Goal: Obtain resource: Download file/media

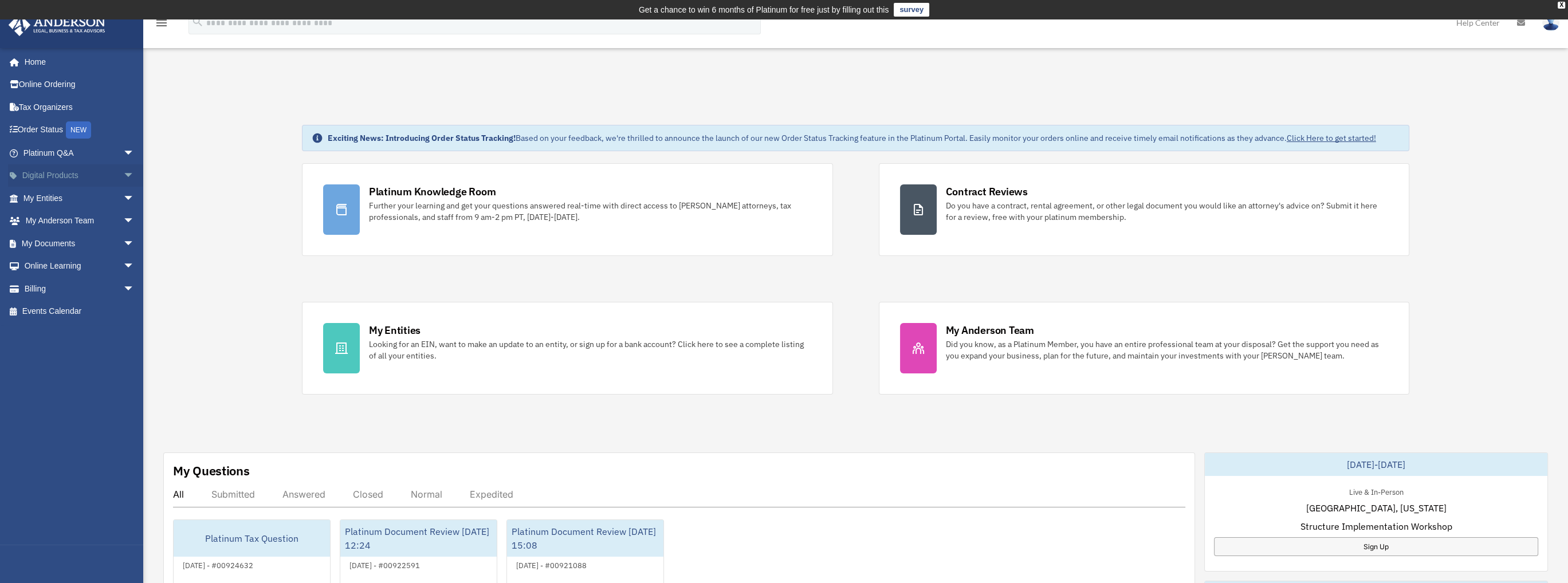
click at [123, 173] on span "arrow_drop_down" at bounding box center [134, 176] width 23 height 24
click at [123, 287] on span "arrow_drop_down" at bounding box center [134, 289] width 23 height 24
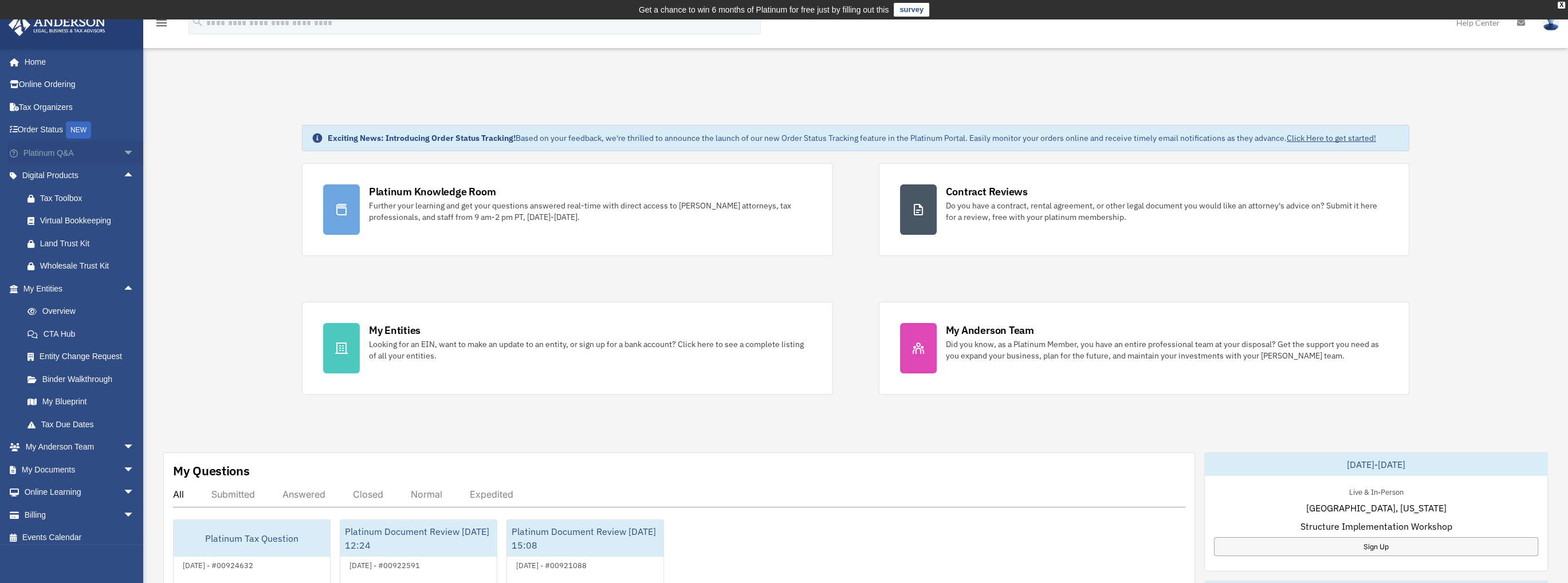
click at [123, 153] on span "arrow_drop_down" at bounding box center [134, 153] width 23 height 24
click at [123, 464] on span "arrow_drop_down" at bounding box center [134, 463] width 23 height 24
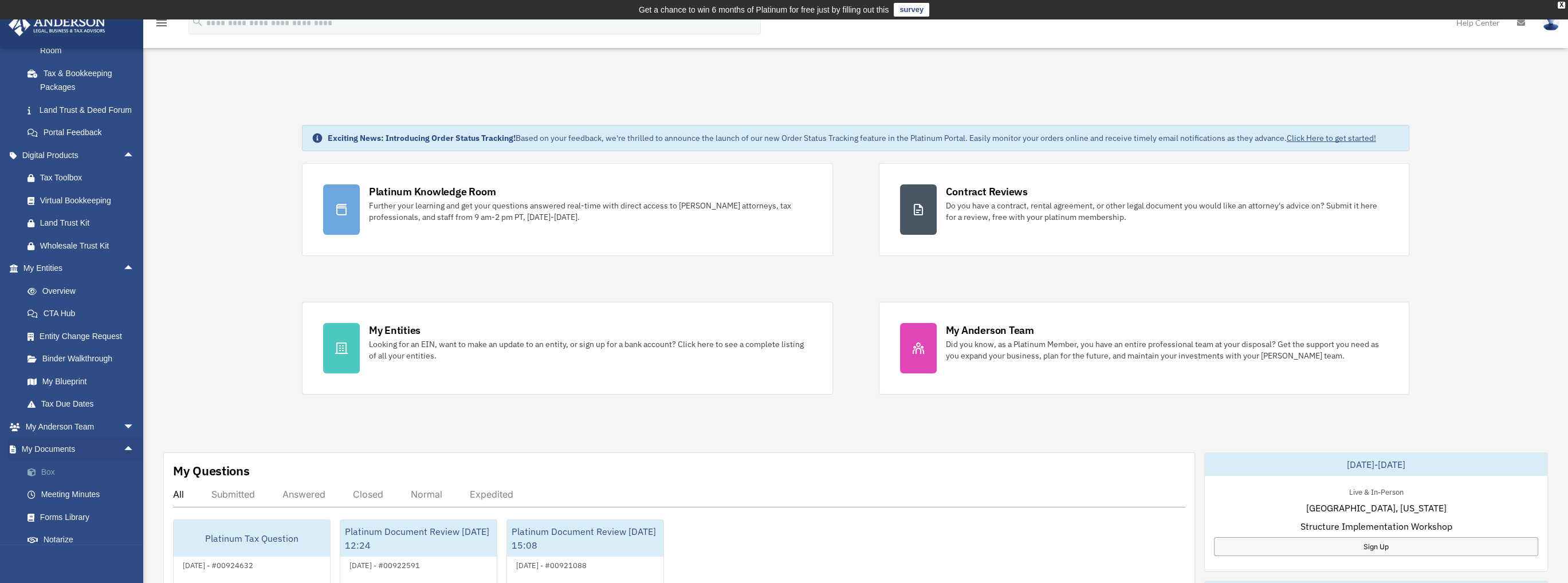
click at [46, 483] on link "Box" at bounding box center [84, 471] width 136 height 23
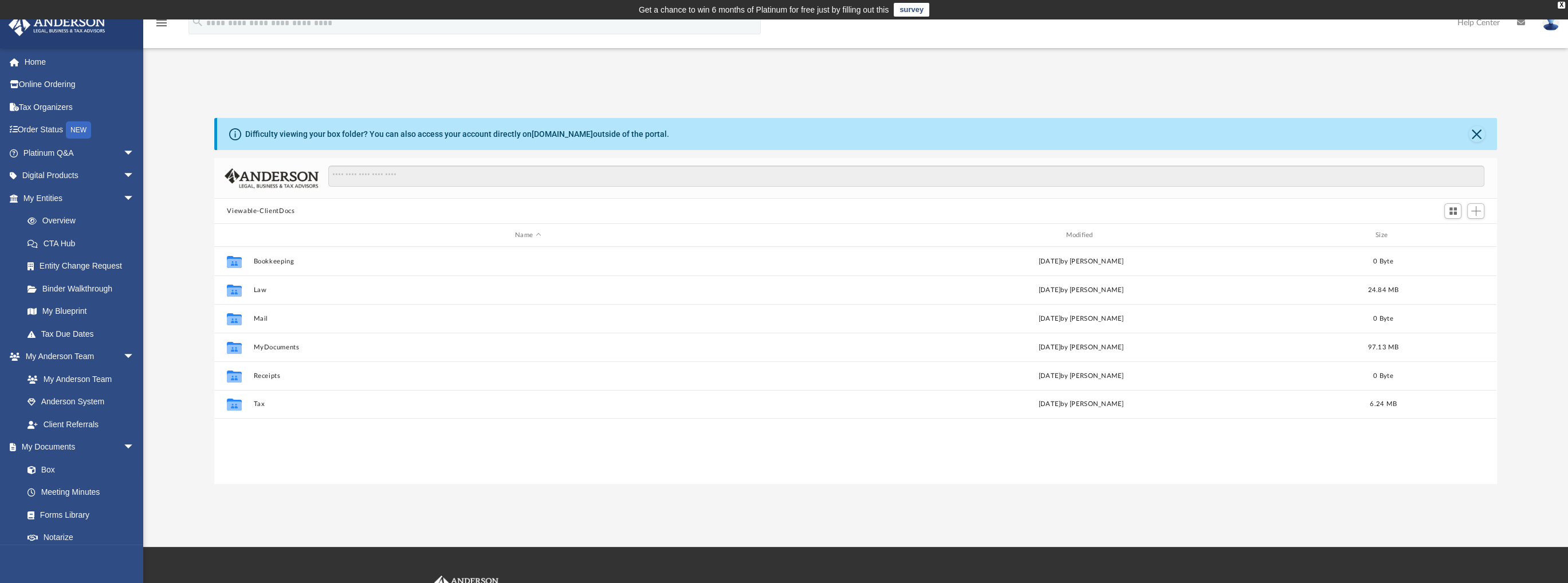
scroll to position [251, 1273]
click at [259, 404] on button "Tax" at bounding box center [527, 404] width 548 height 7
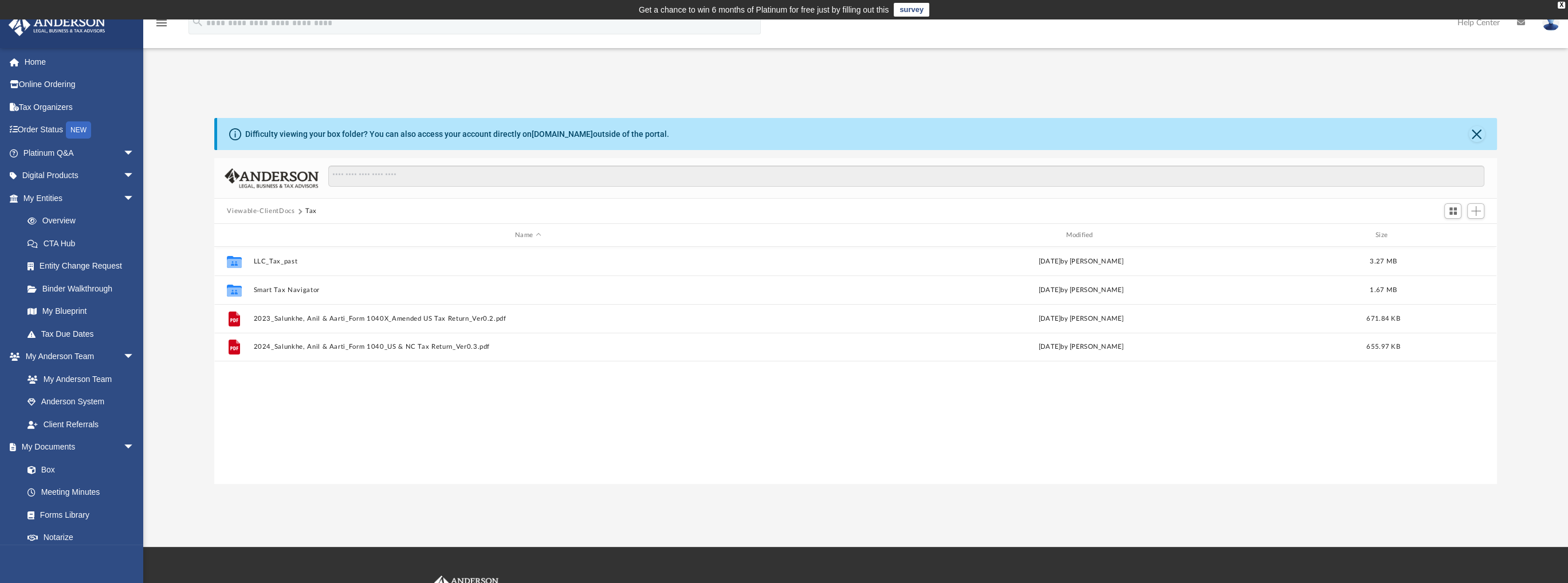
click at [281, 209] on button "Viewable-ClientDocs" at bounding box center [261, 212] width 68 height 10
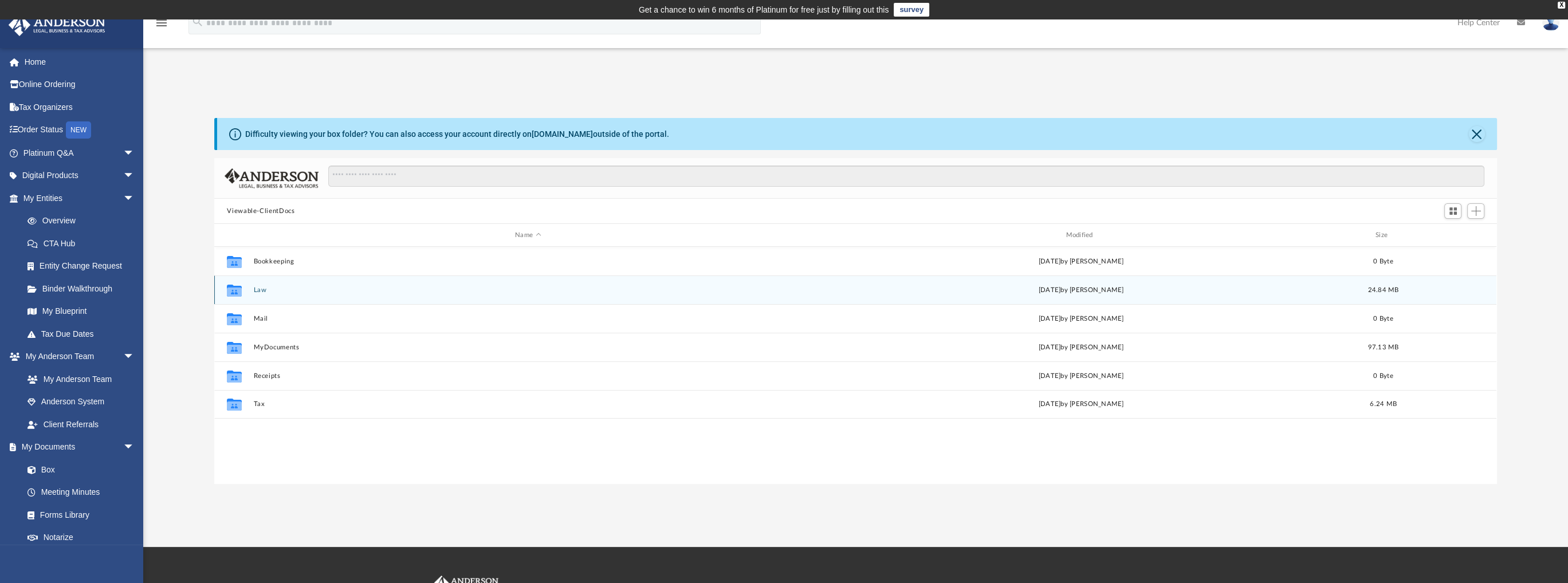
click at [257, 286] on button "Law" at bounding box center [527, 290] width 548 height 7
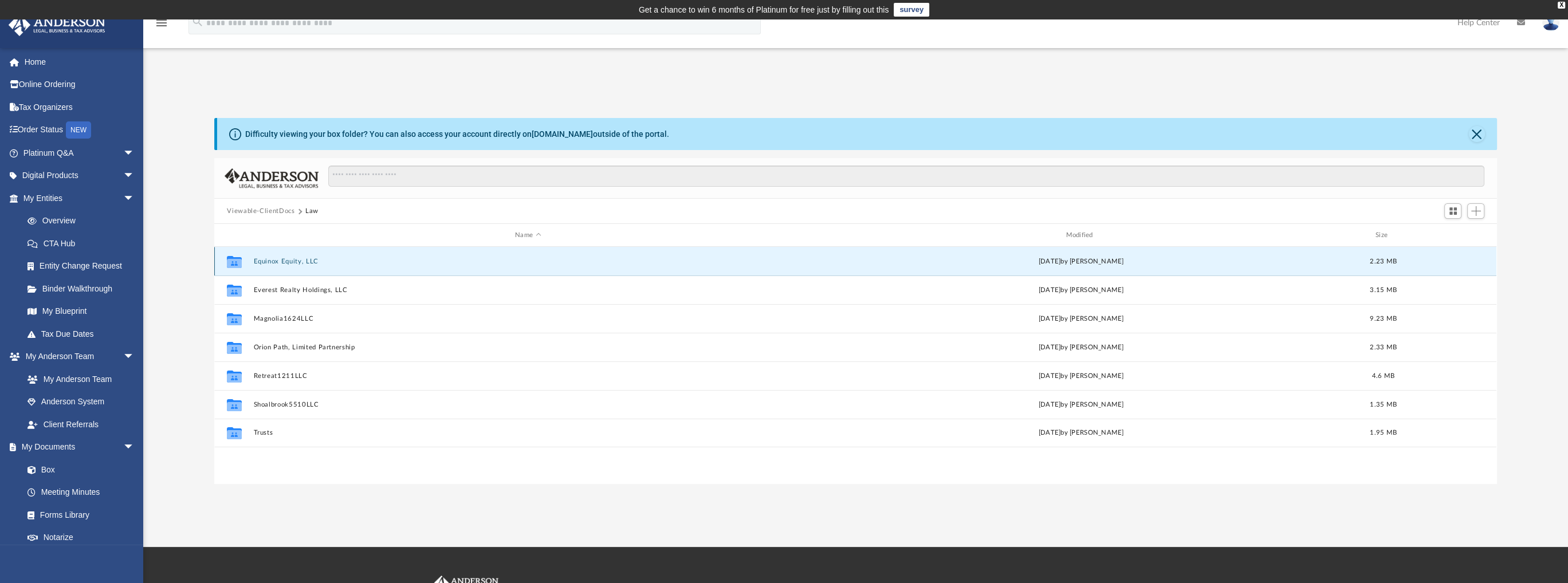
click at [277, 262] on button "Equinox Equity, LLC" at bounding box center [527, 261] width 548 height 7
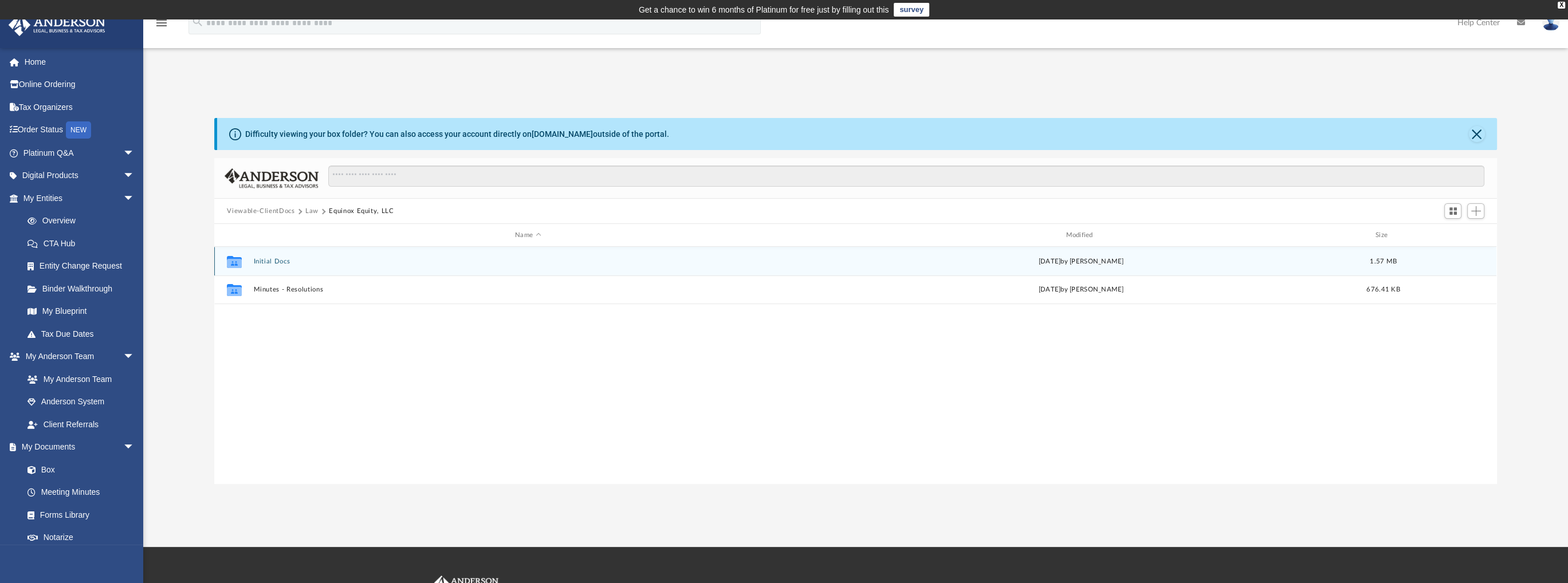
click at [274, 258] on button "Initial Docs" at bounding box center [527, 261] width 548 height 7
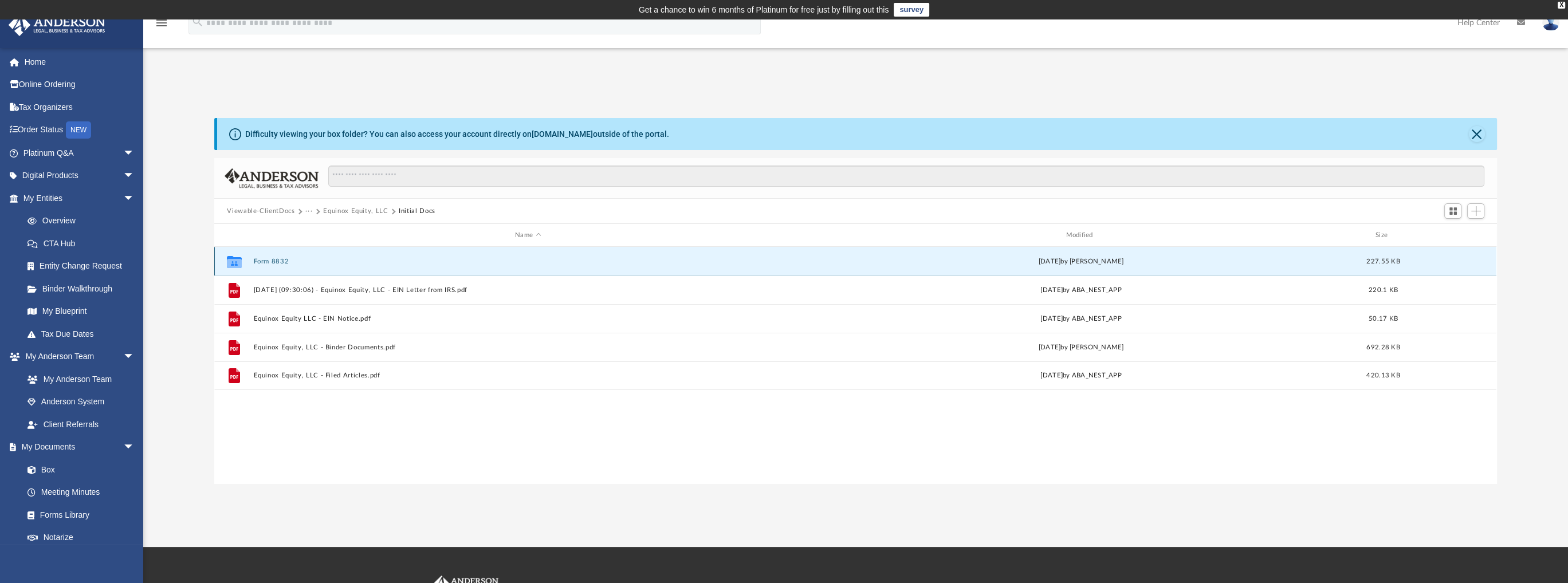
click at [282, 259] on button "Form 8832" at bounding box center [527, 261] width 548 height 7
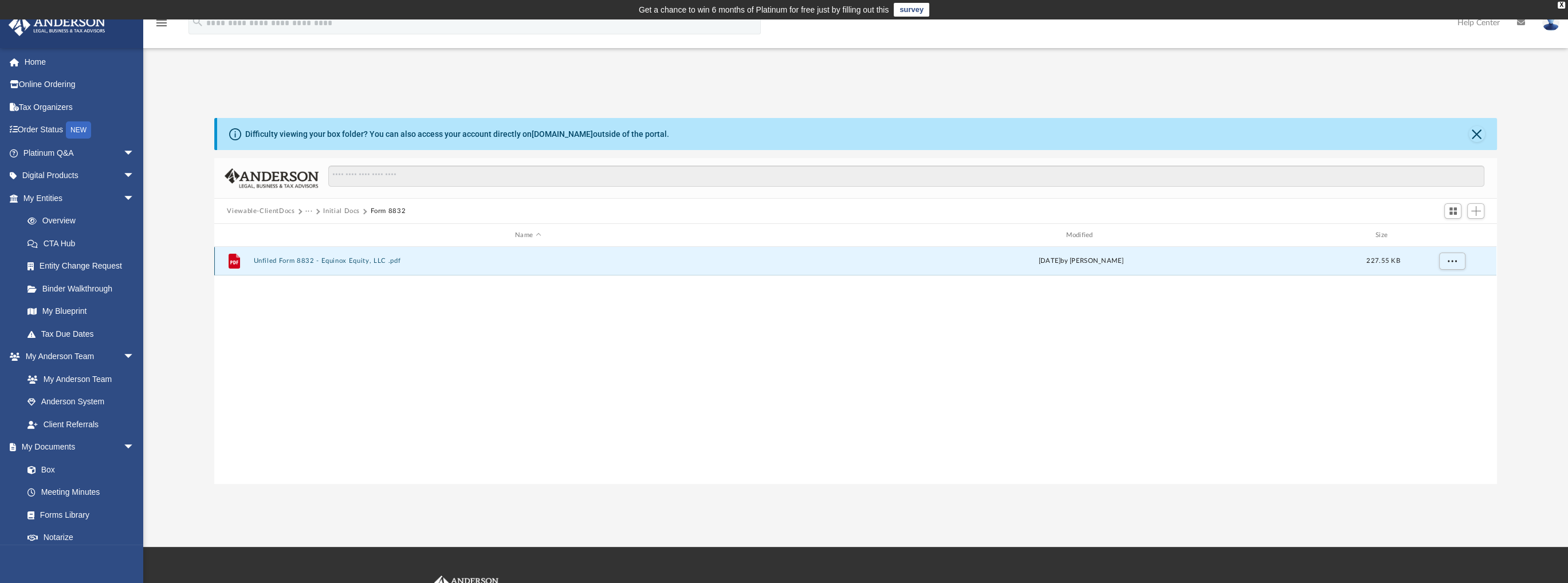
click at [288, 259] on button "Unfiled Form 8832 - Equinox Equity, LLC .pdf" at bounding box center [527, 261] width 548 height 7
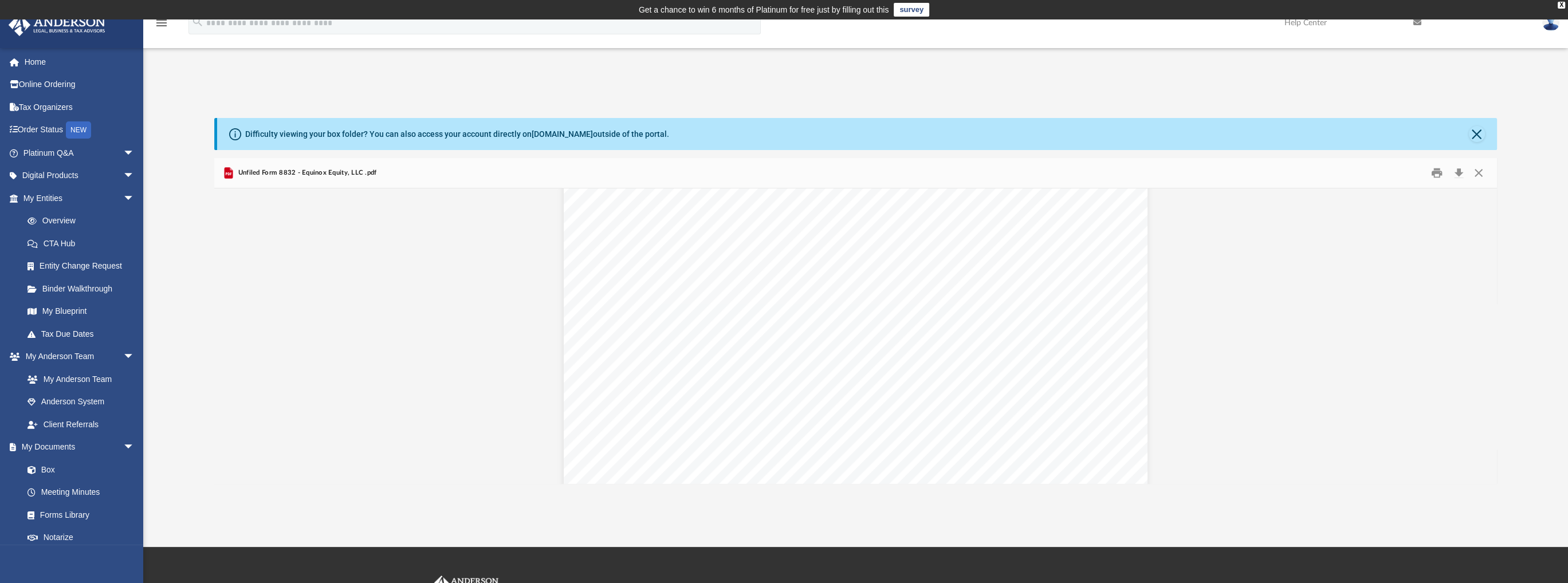
scroll to position [2022, 0]
click at [1441, 173] on button "Print" at bounding box center [1436, 173] width 23 height 18
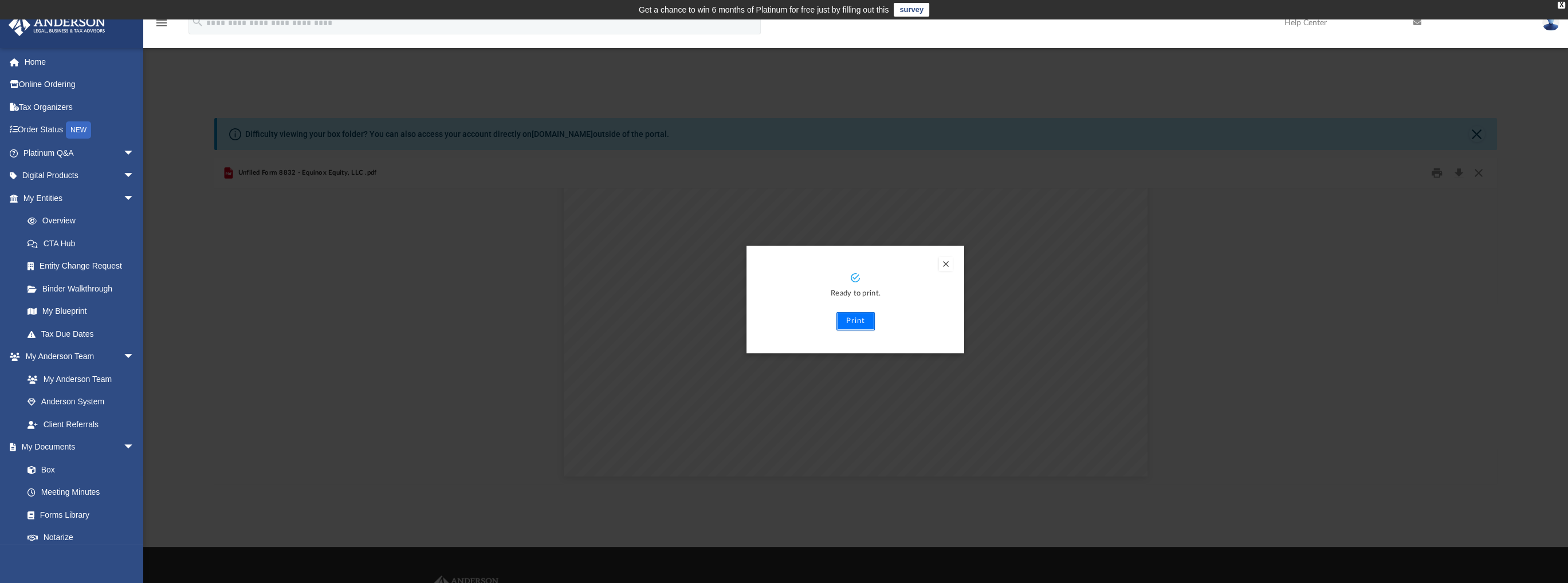
click at [863, 321] on button "Print" at bounding box center [856, 321] width 38 height 18
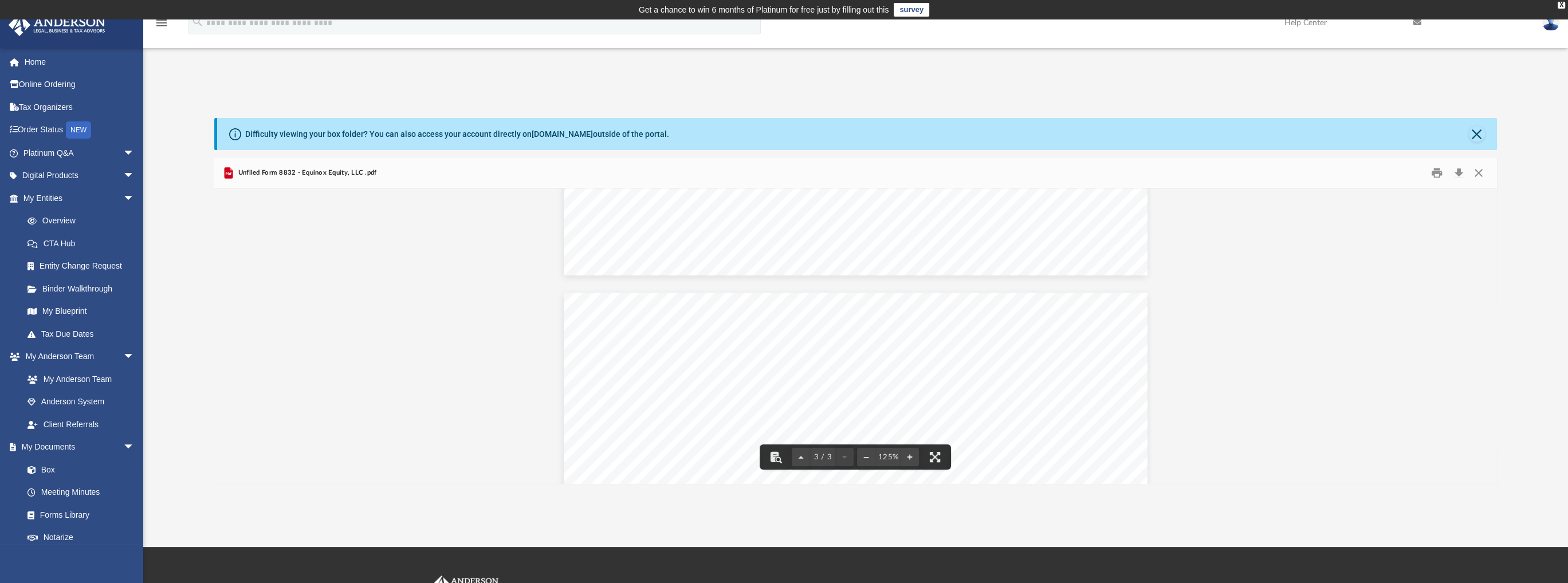
scroll to position [1449, 0]
click at [1478, 136] on button "Close" at bounding box center [1477, 134] width 16 height 16
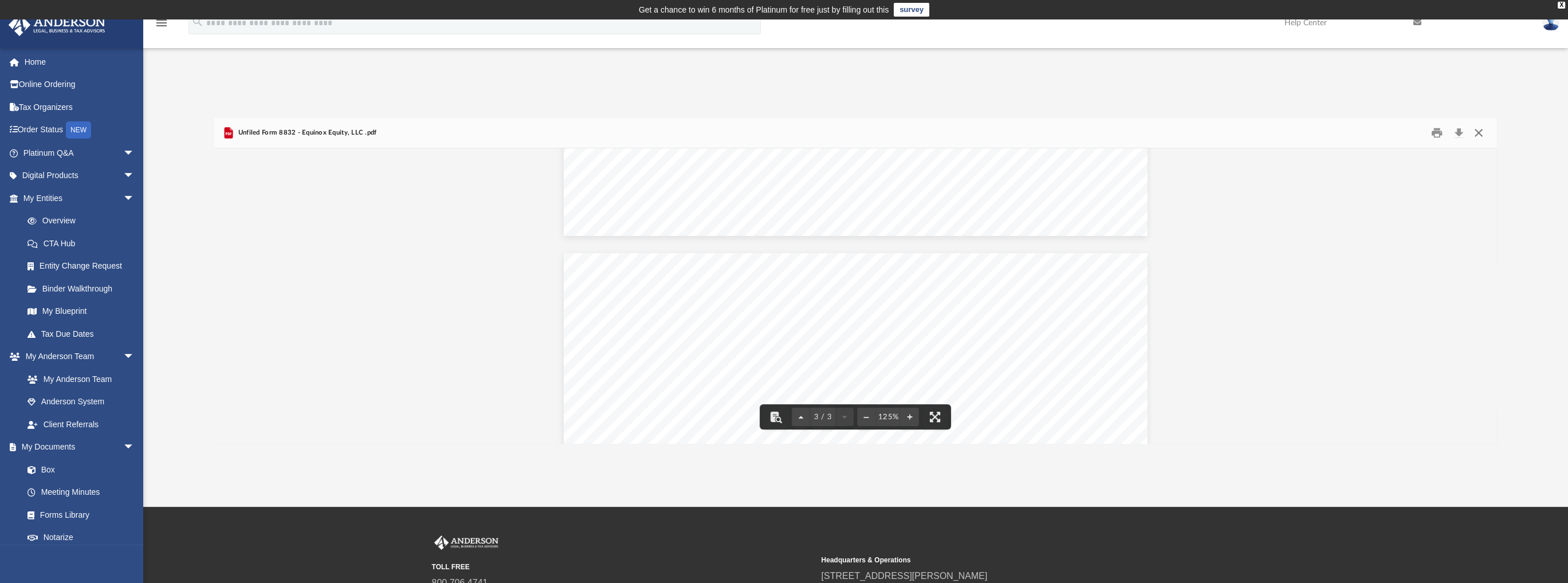
click at [1477, 132] on button "Close" at bounding box center [1478, 133] width 21 height 18
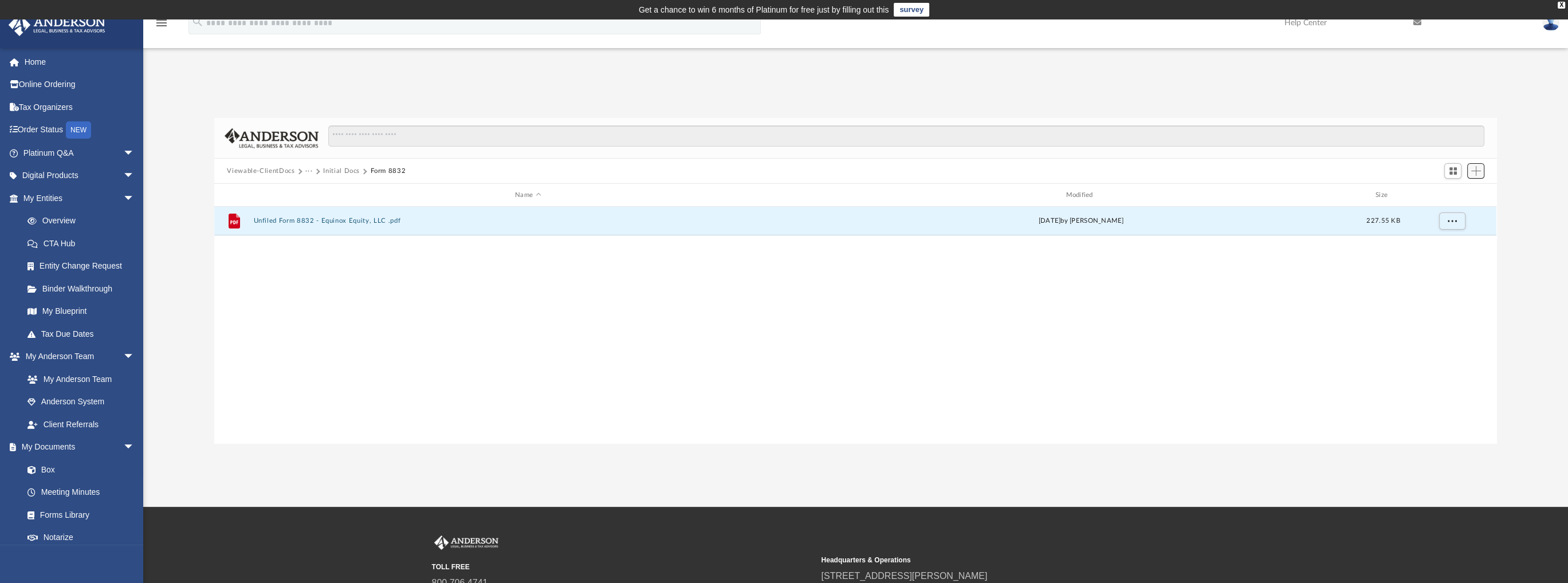
click at [1473, 173] on span "Add" at bounding box center [1475, 170] width 10 height 10
click at [1446, 193] on li "Upload" at bounding box center [1459, 194] width 37 height 12
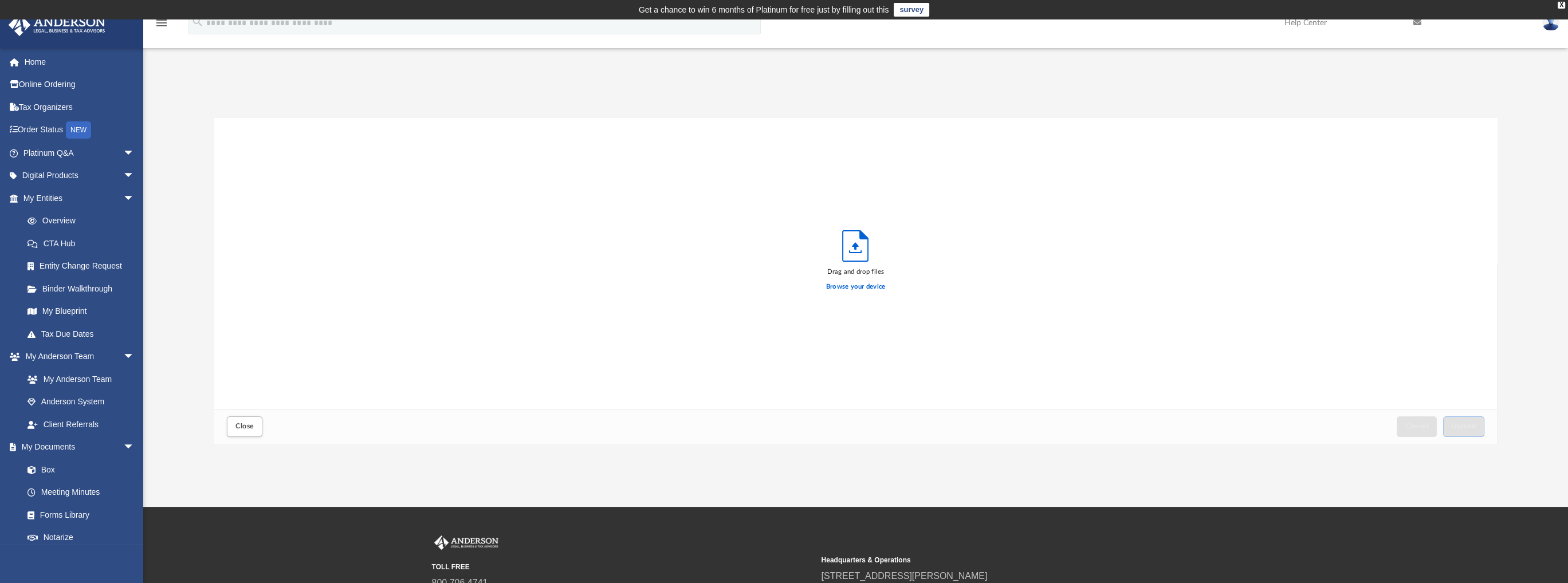
scroll to position [282, 1273]
click at [1468, 427] on span "Upload" at bounding box center [1463, 425] width 24 height 7
click at [236, 424] on span "Close" at bounding box center [244, 425] width 18 height 7
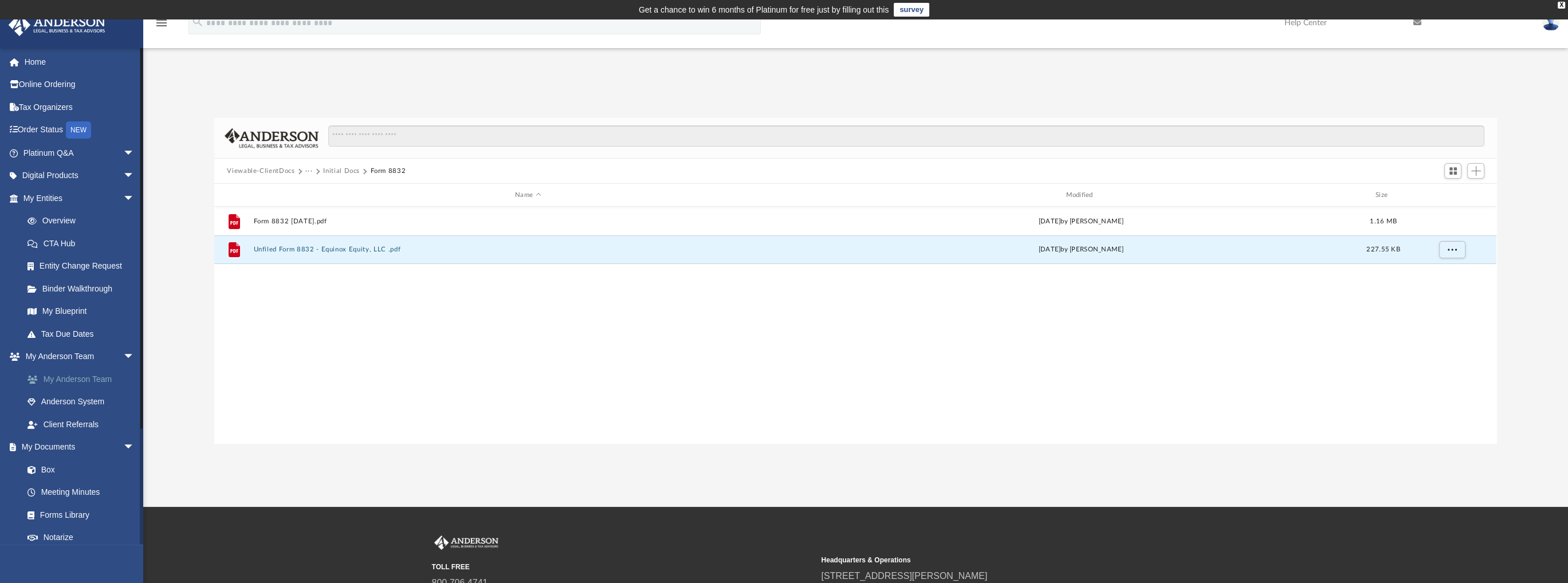
click at [80, 378] on link "My Anderson Team" at bounding box center [84, 379] width 136 height 23
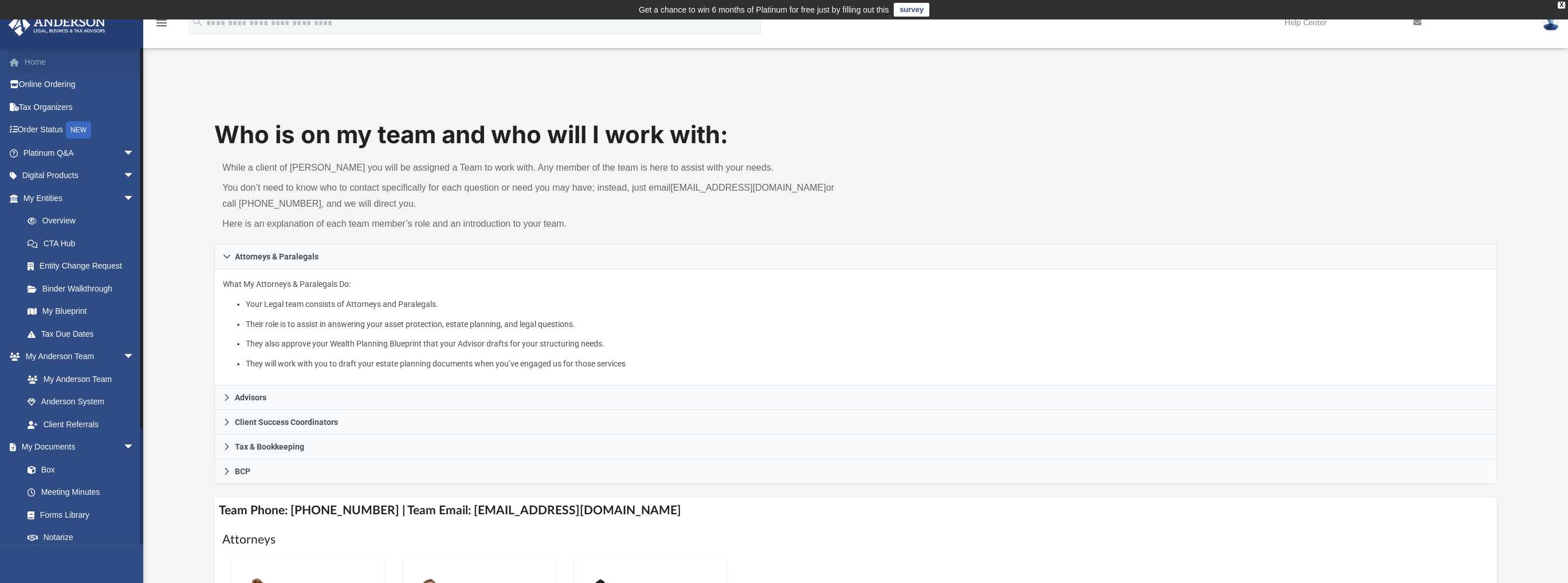
click at [40, 63] on link "Home" at bounding box center [80, 61] width 144 height 23
